Goal: Find contact information: Find contact information

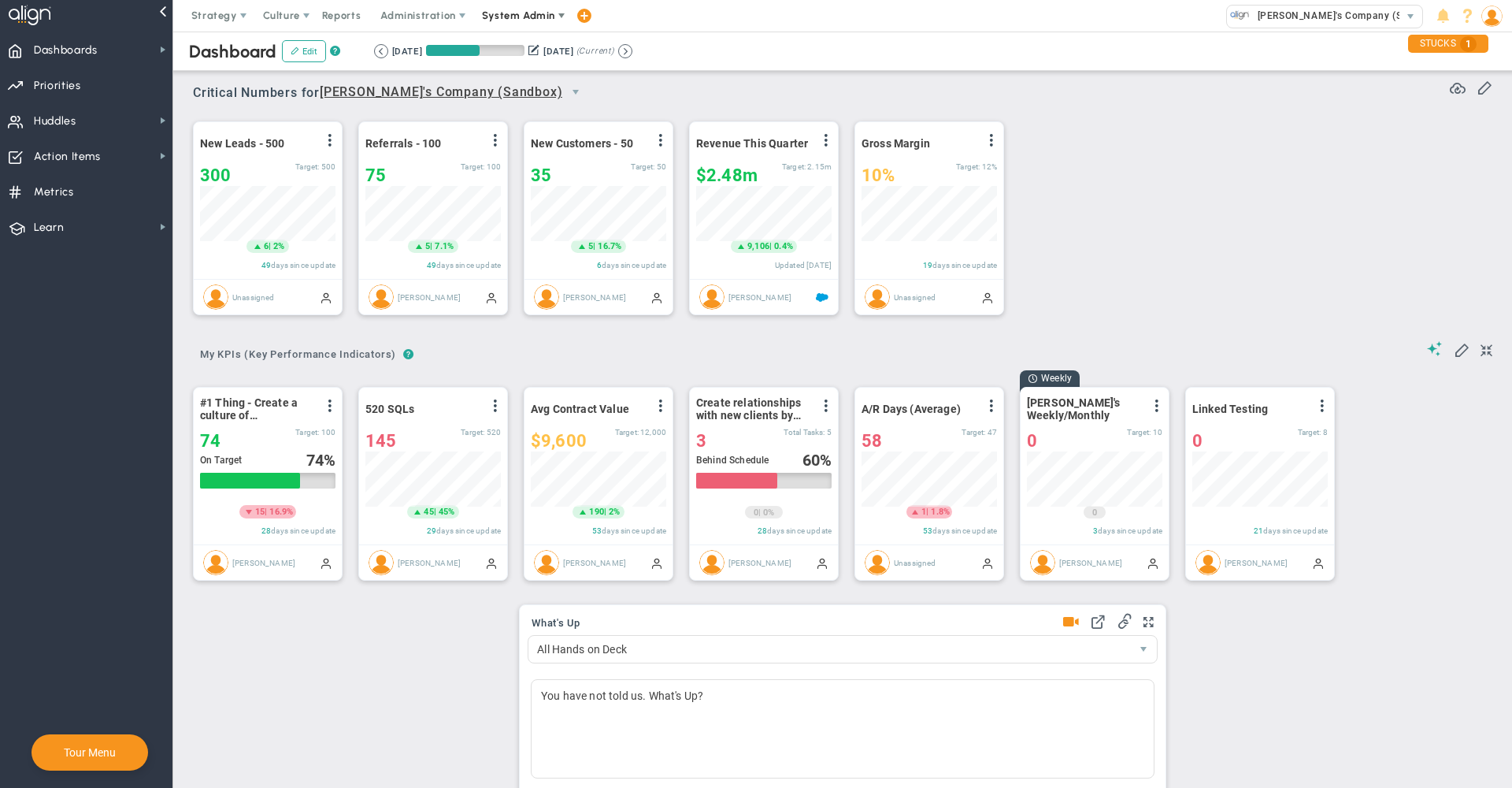
click at [532, 16] on span "System Admin" at bounding box center [519, 15] width 73 height 12
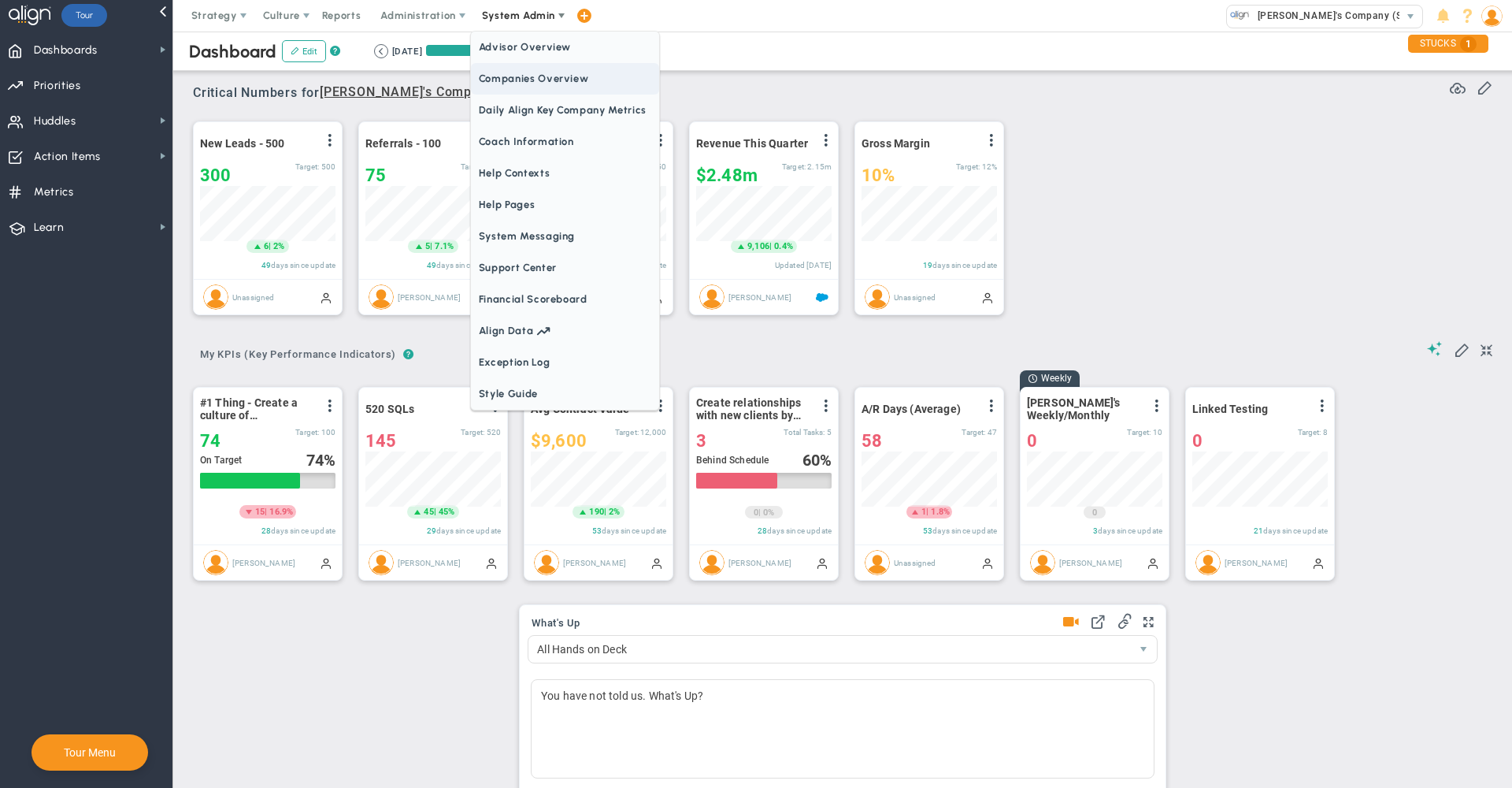
click at [551, 76] on span "Companies Overview" at bounding box center [565, 78] width 188 height 31
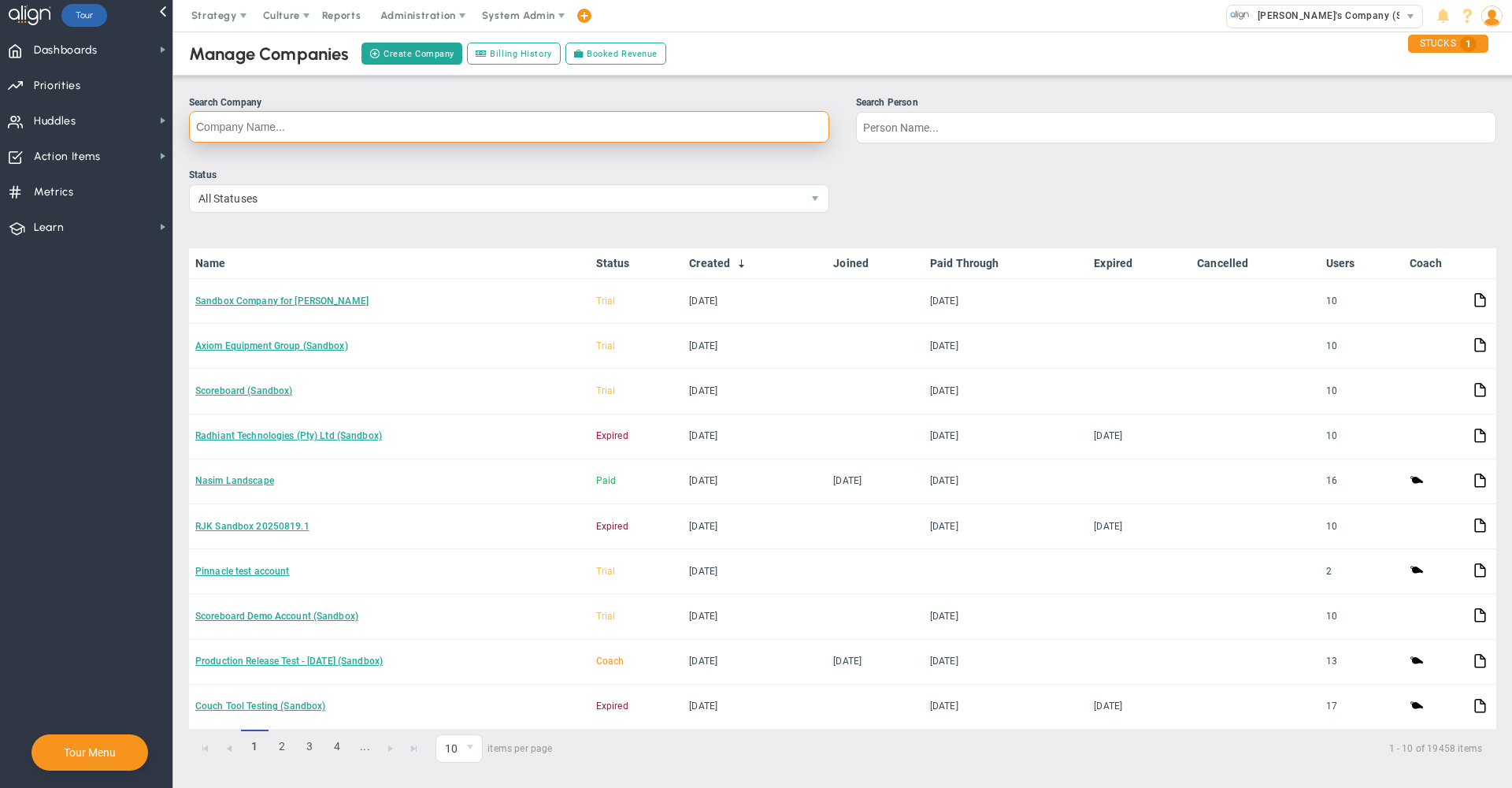
click at [642, 138] on input "Search Company" at bounding box center [509, 126] width 640 height 31
type input "storm"
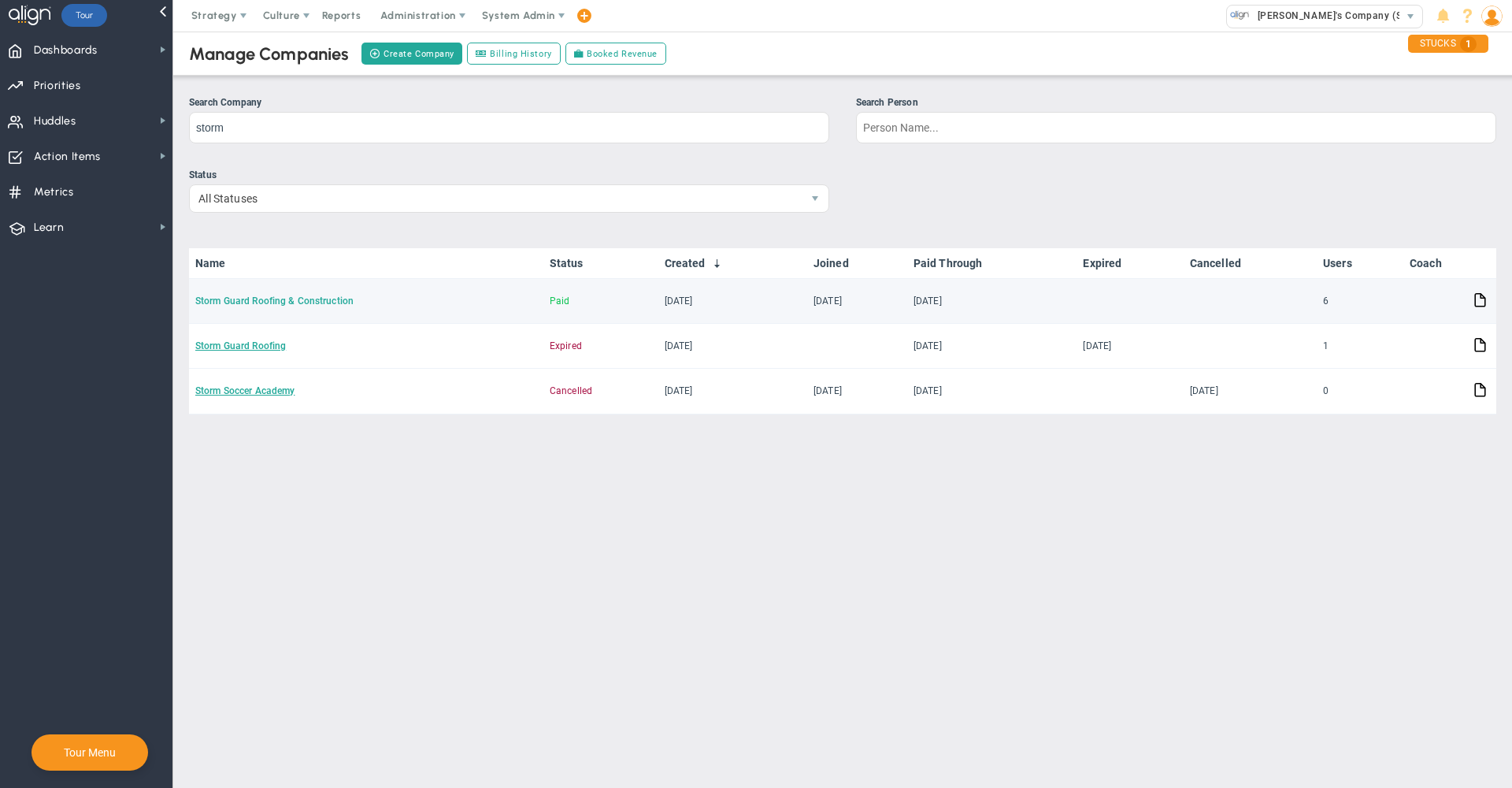
click at [313, 305] on link "Storm Guard Roofing & Construction" at bounding box center [274, 301] width 158 height 11
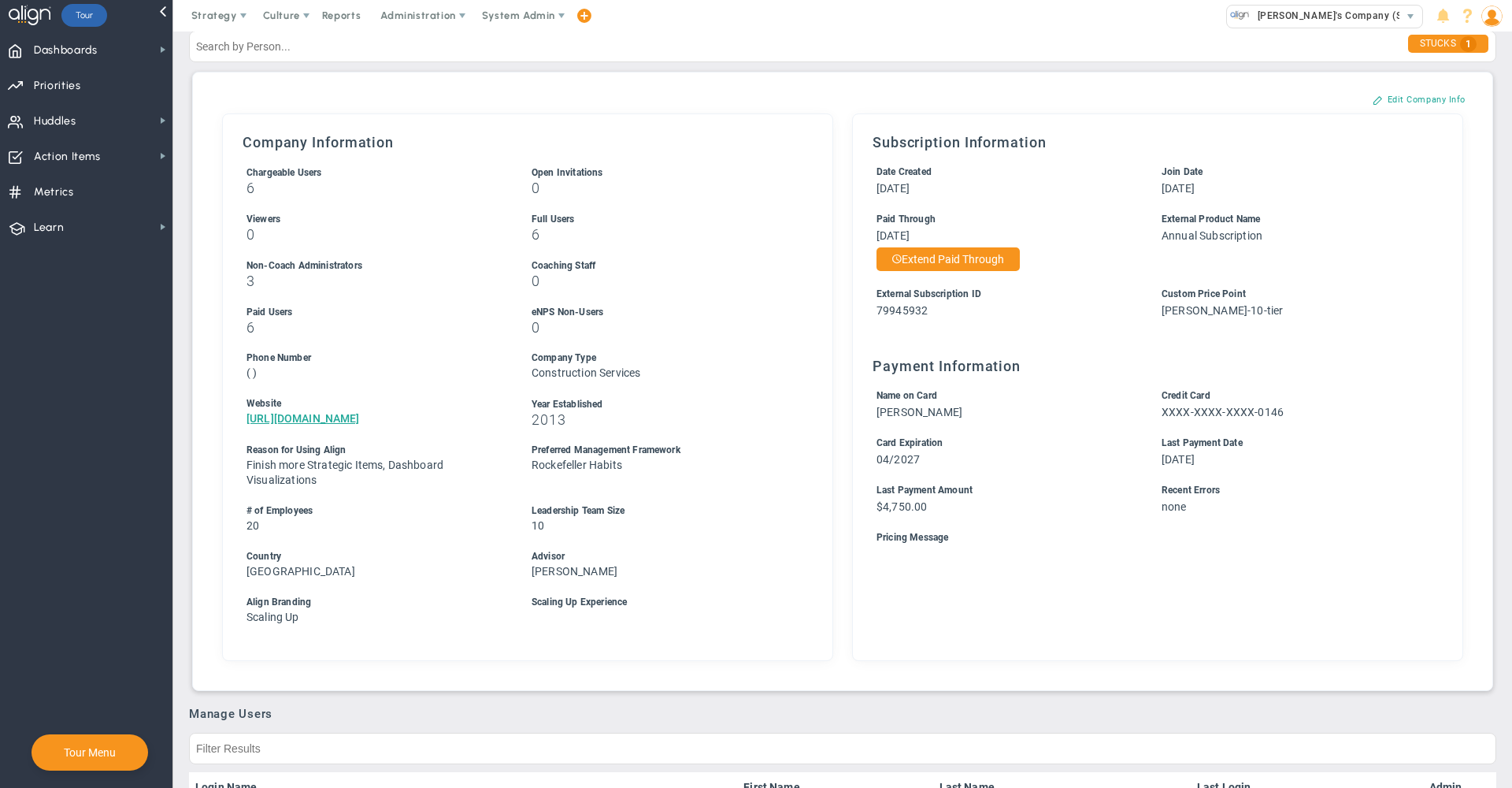
click at [1500, 125] on main "Storm Guard Roofing & Construction Paid Assign as Lead Edit Company Comments Se…" at bounding box center [843, 410] width 1339 height 757
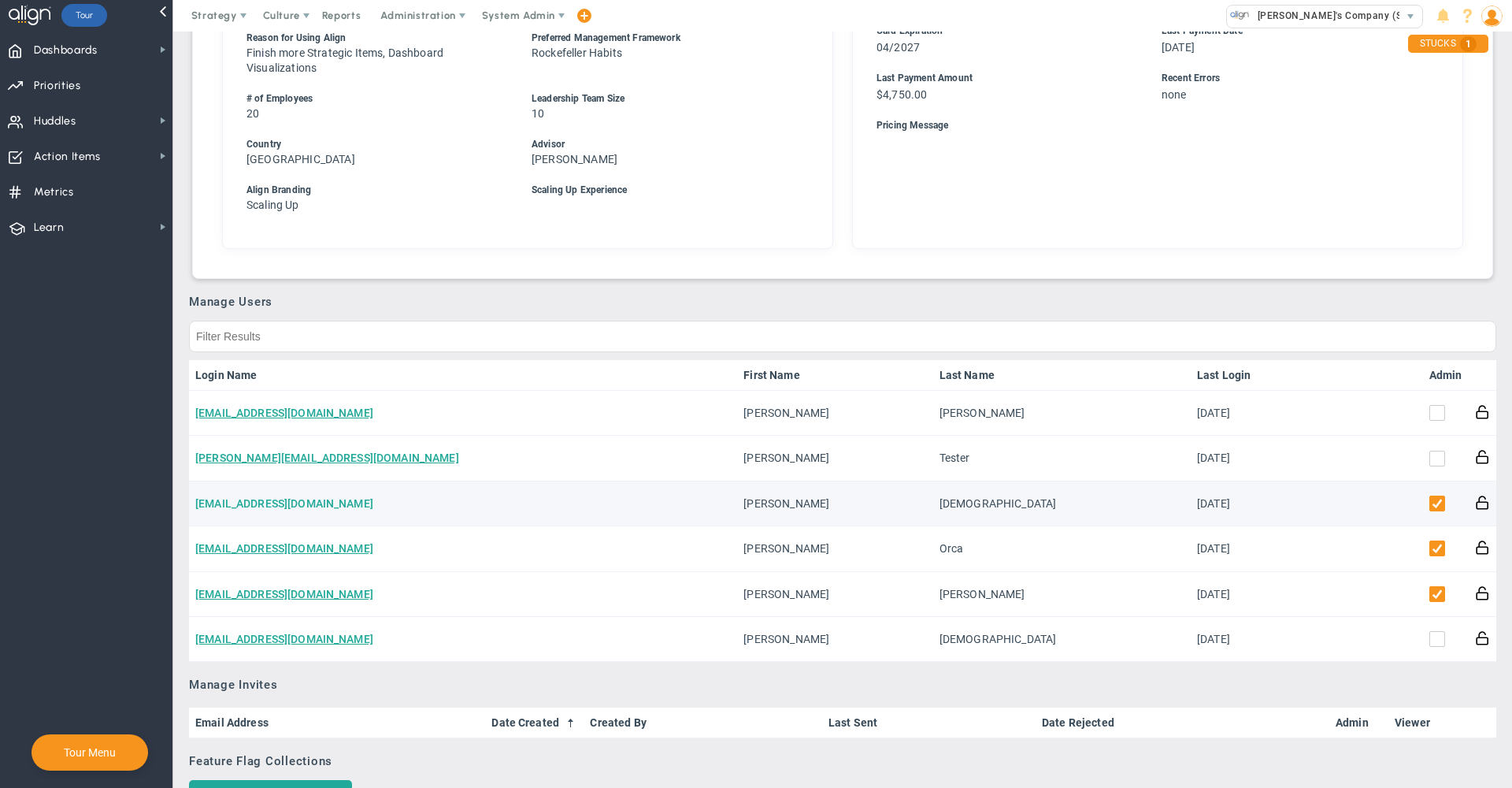
click at [313, 502] on link "[EMAIL_ADDRESS][DOMAIN_NAME]" at bounding box center [284, 504] width 178 height 12
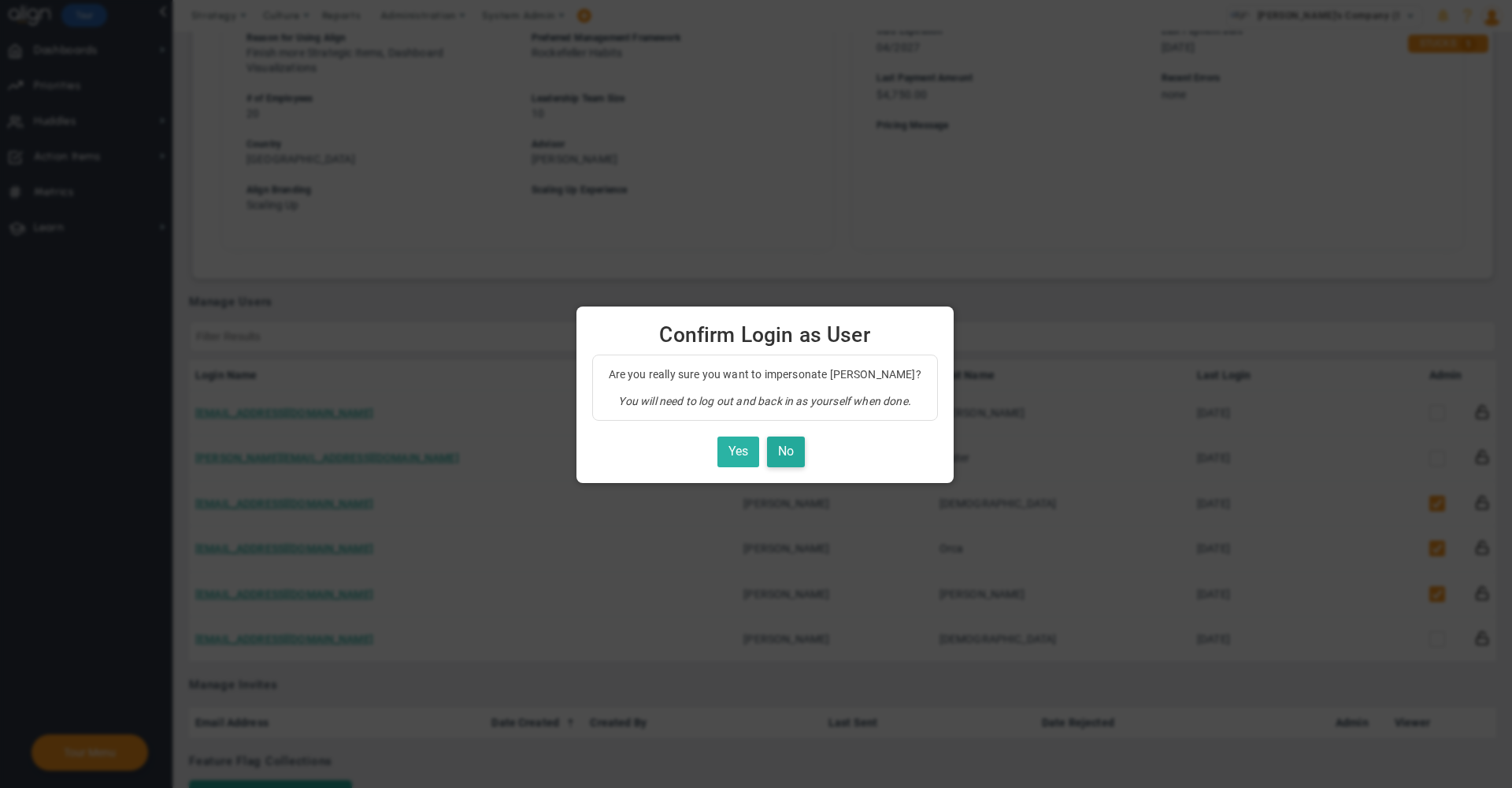
click at [732, 450] on button "Yes" at bounding box center [738, 451] width 42 height 31
